Goal: Task Accomplishment & Management: Use online tool/utility

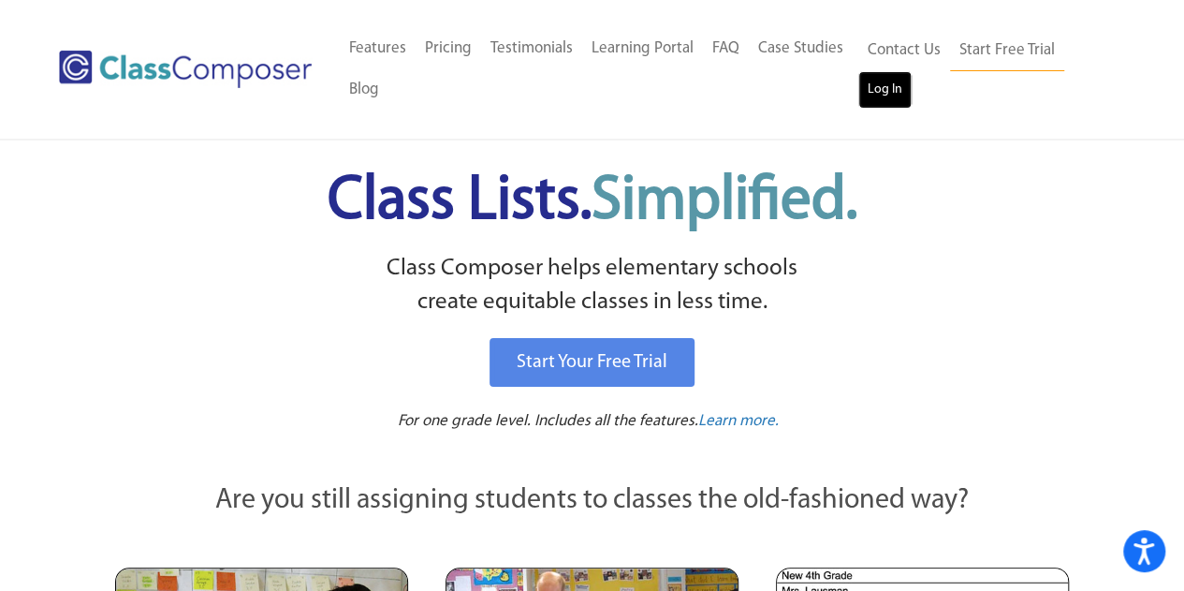
click at [874, 93] on link "Log In" at bounding box center [885, 89] width 53 height 37
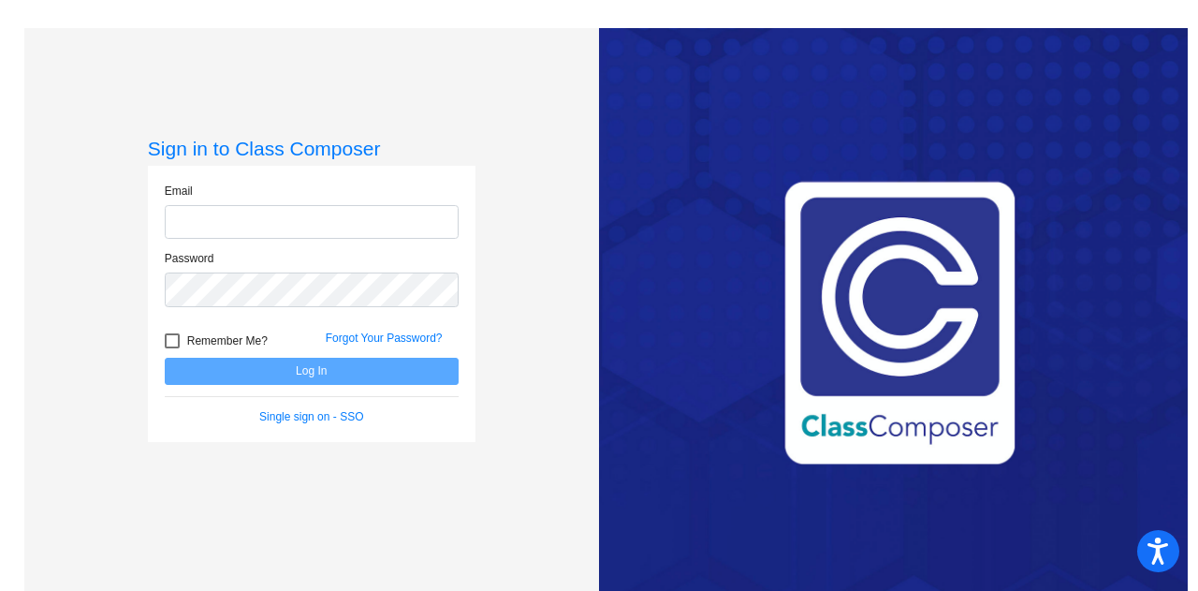
type input "andrew.schrant@jeffco.k12.co.us"
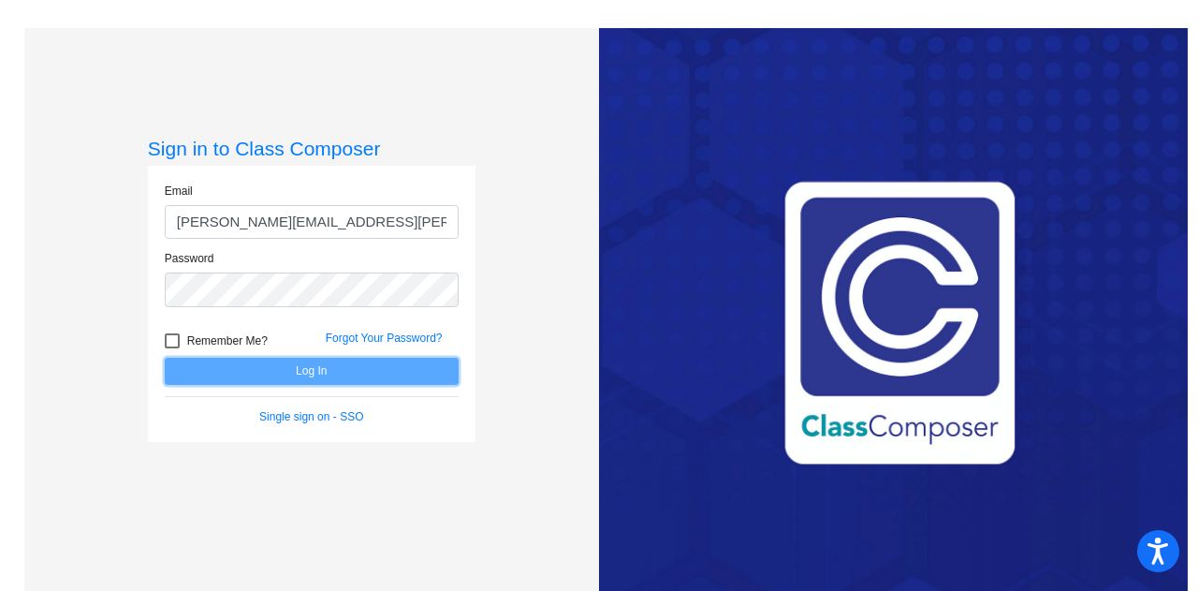
click at [275, 369] on button "Log In" at bounding box center [312, 371] width 294 height 27
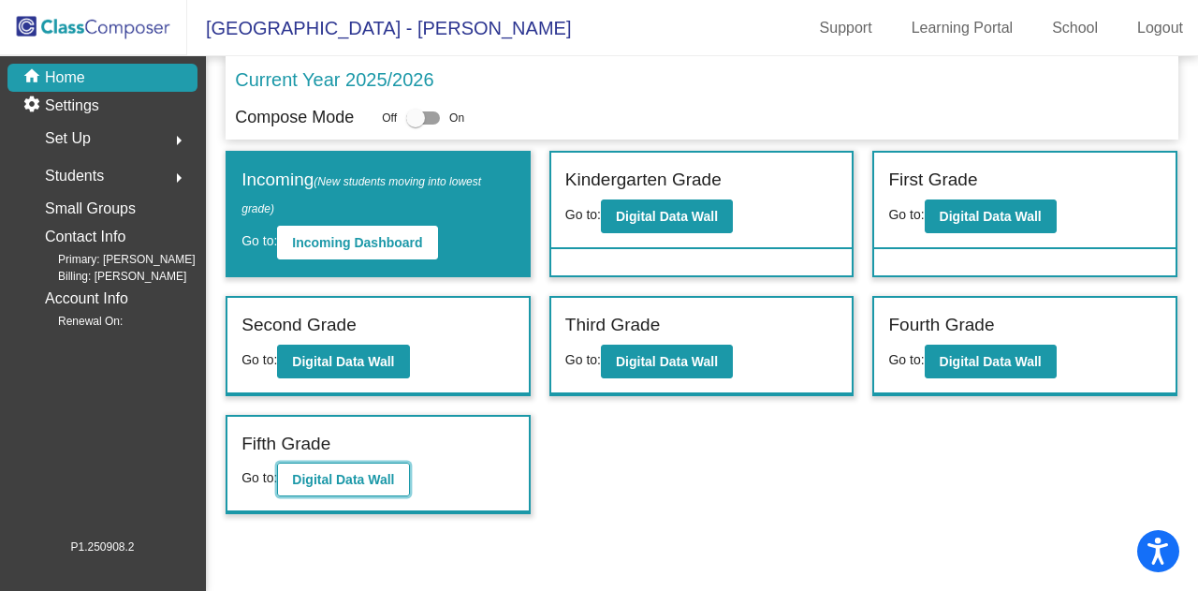
click at [339, 477] on b "Digital Data Wall" at bounding box center [343, 479] width 102 height 15
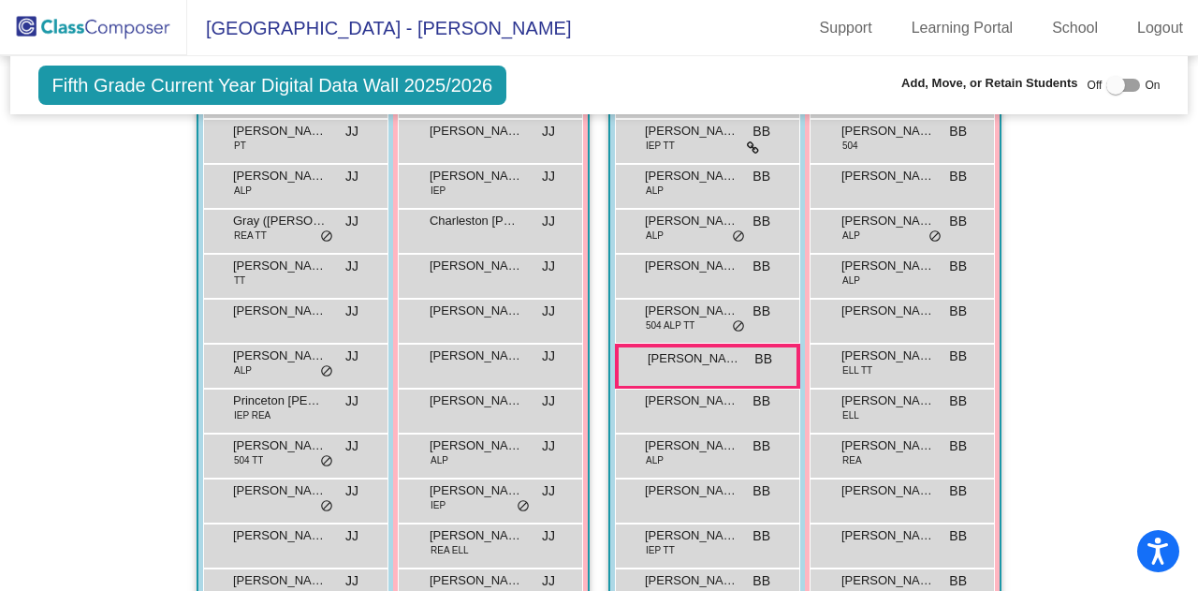
scroll to position [1321, 0]
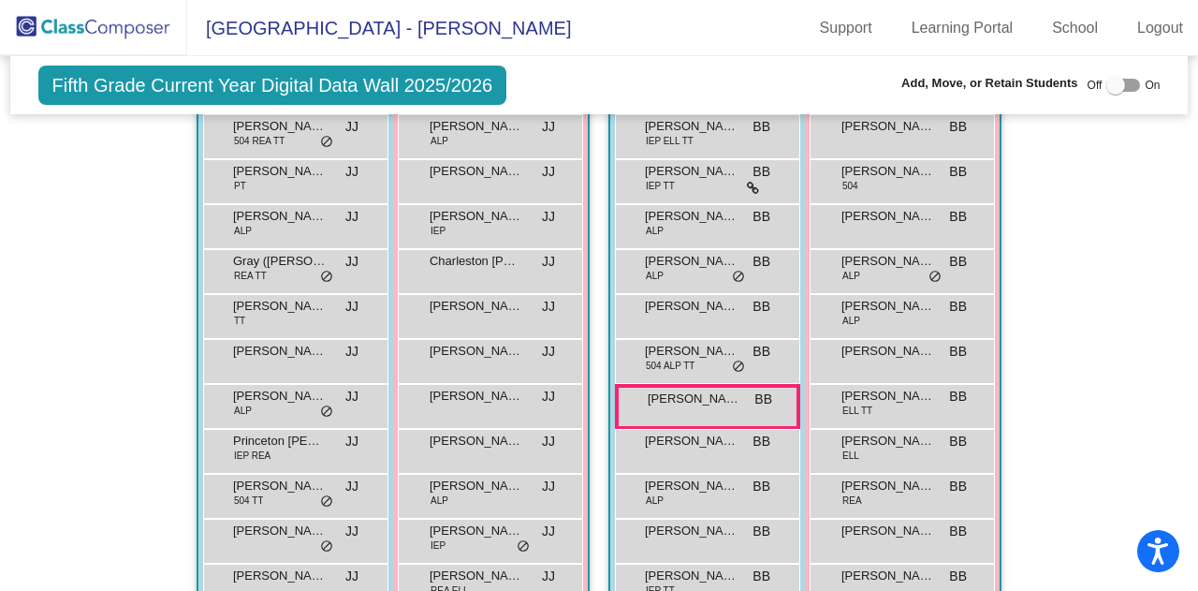
scroll to position [1285, 0]
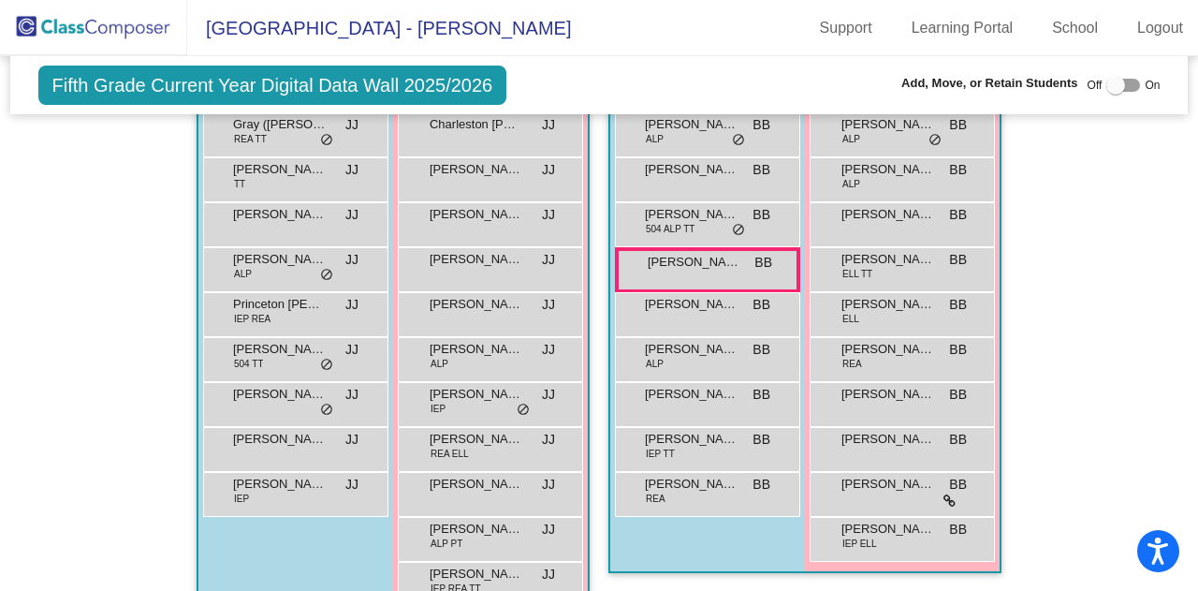
scroll to position [1464, 0]
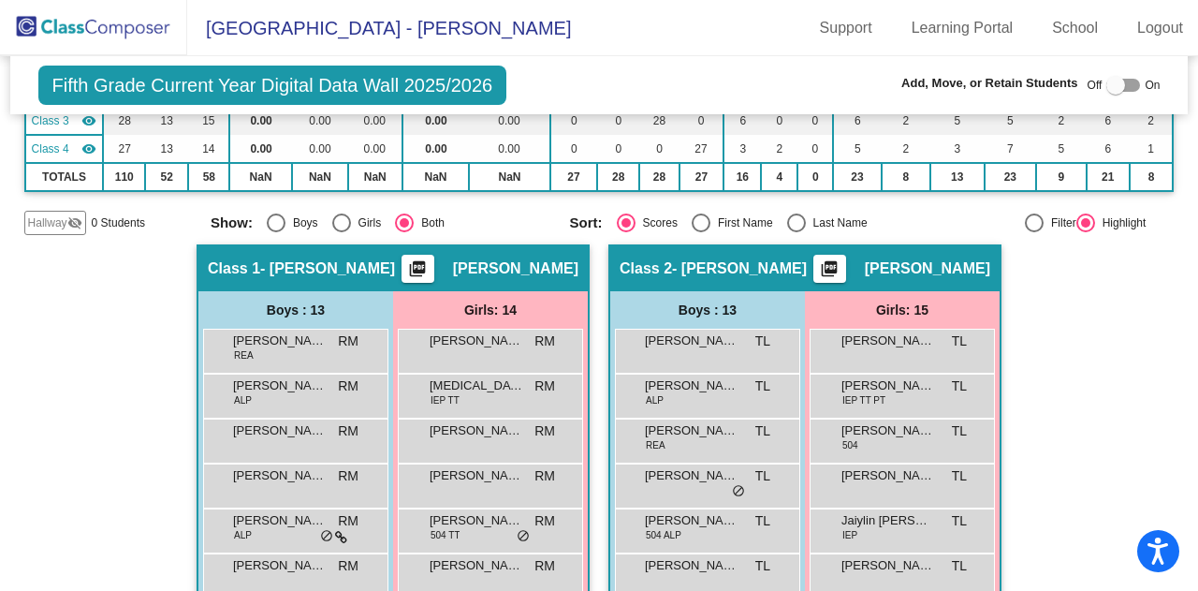
scroll to position [227, 0]
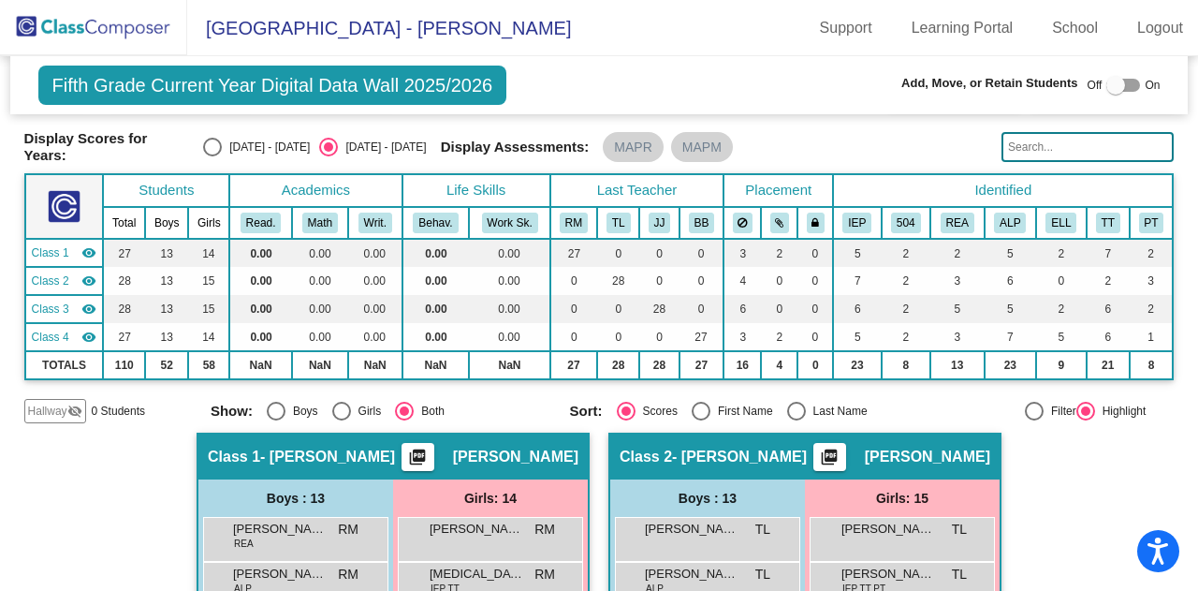
scroll to position [80, 0]
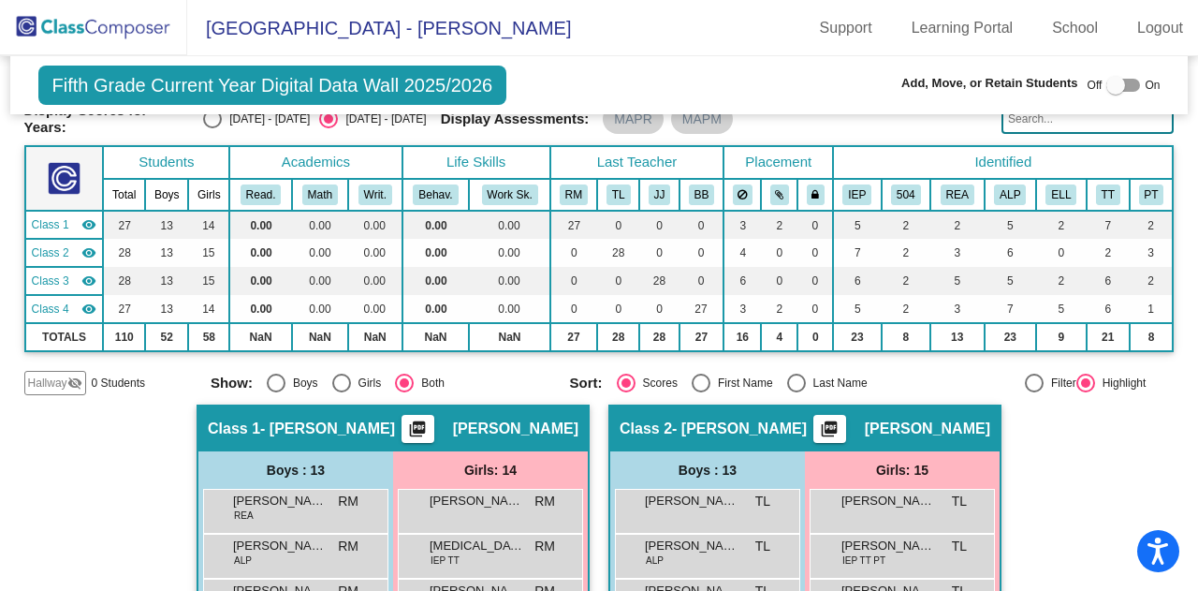
drag, startPoint x: 1085, startPoint y: 464, endPoint x: 1079, endPoint y: 512, distance: 48.2
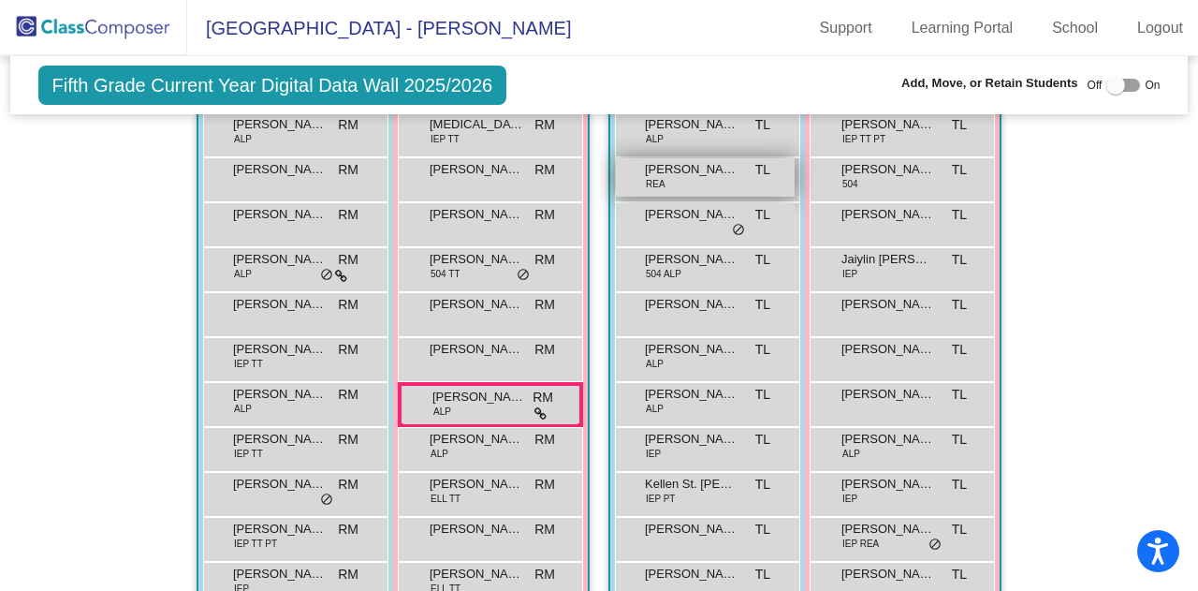
scroll to position [502, 0]
